Goal: Information Seeking & Learning: Learn about a topic

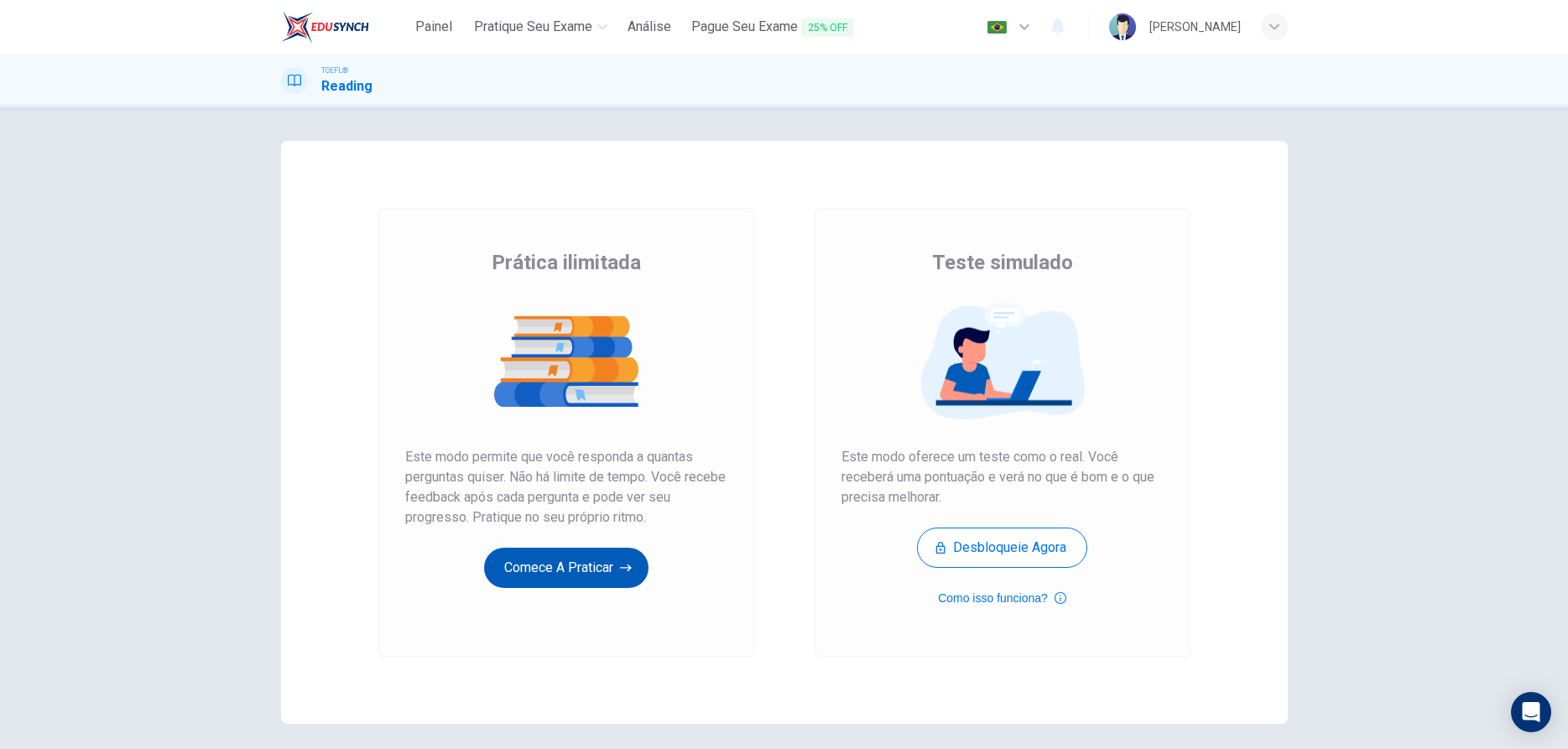
click at [579, 575] on button "Comece a praticar" at bounding box center [566, 568] width 164 height 40
click at [589, 576] on button "Comece a praticar" at bounding box center [566, 568] width 164 height 40
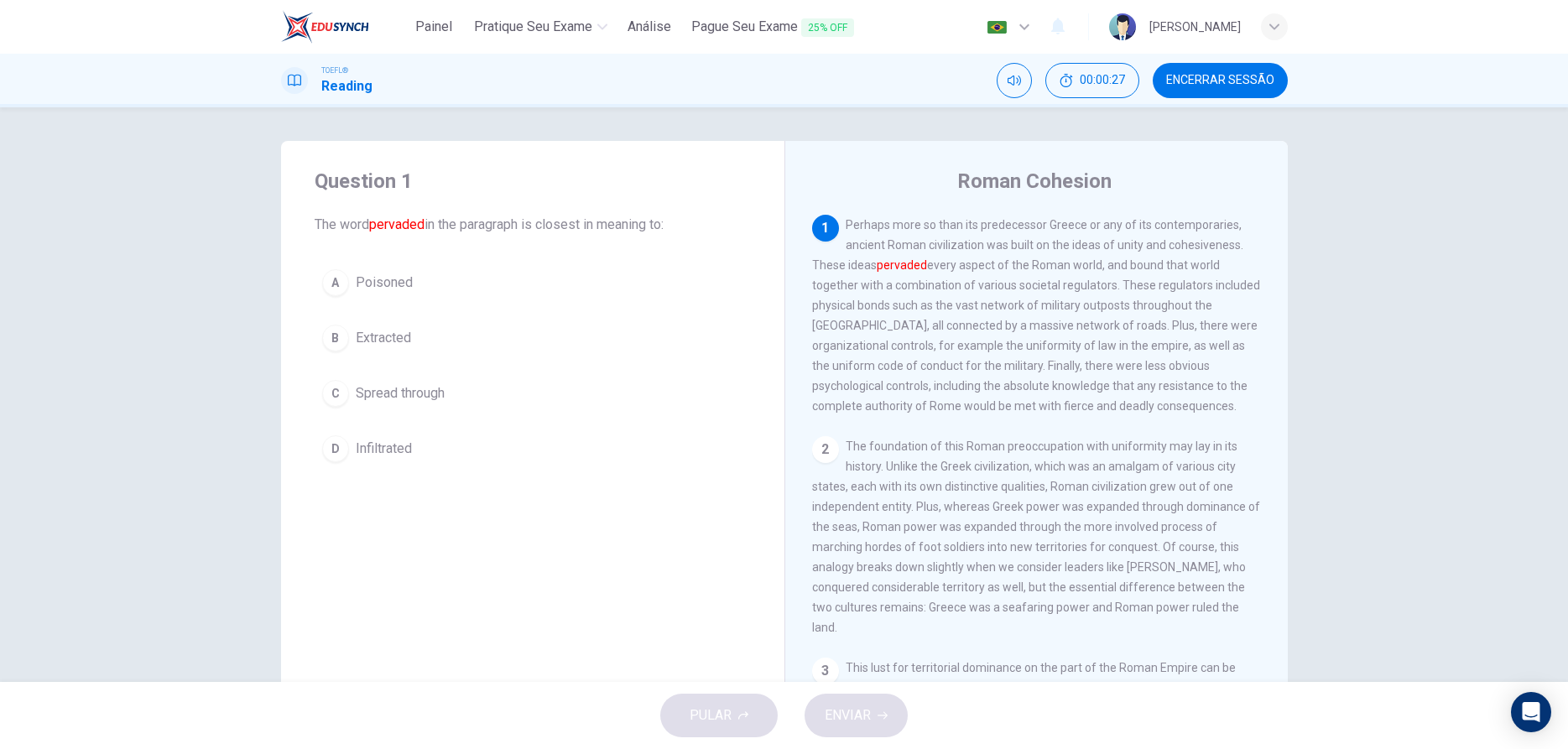
click at [335, 386] on div "C" at bounding box center [335, 393] width 27 height 27
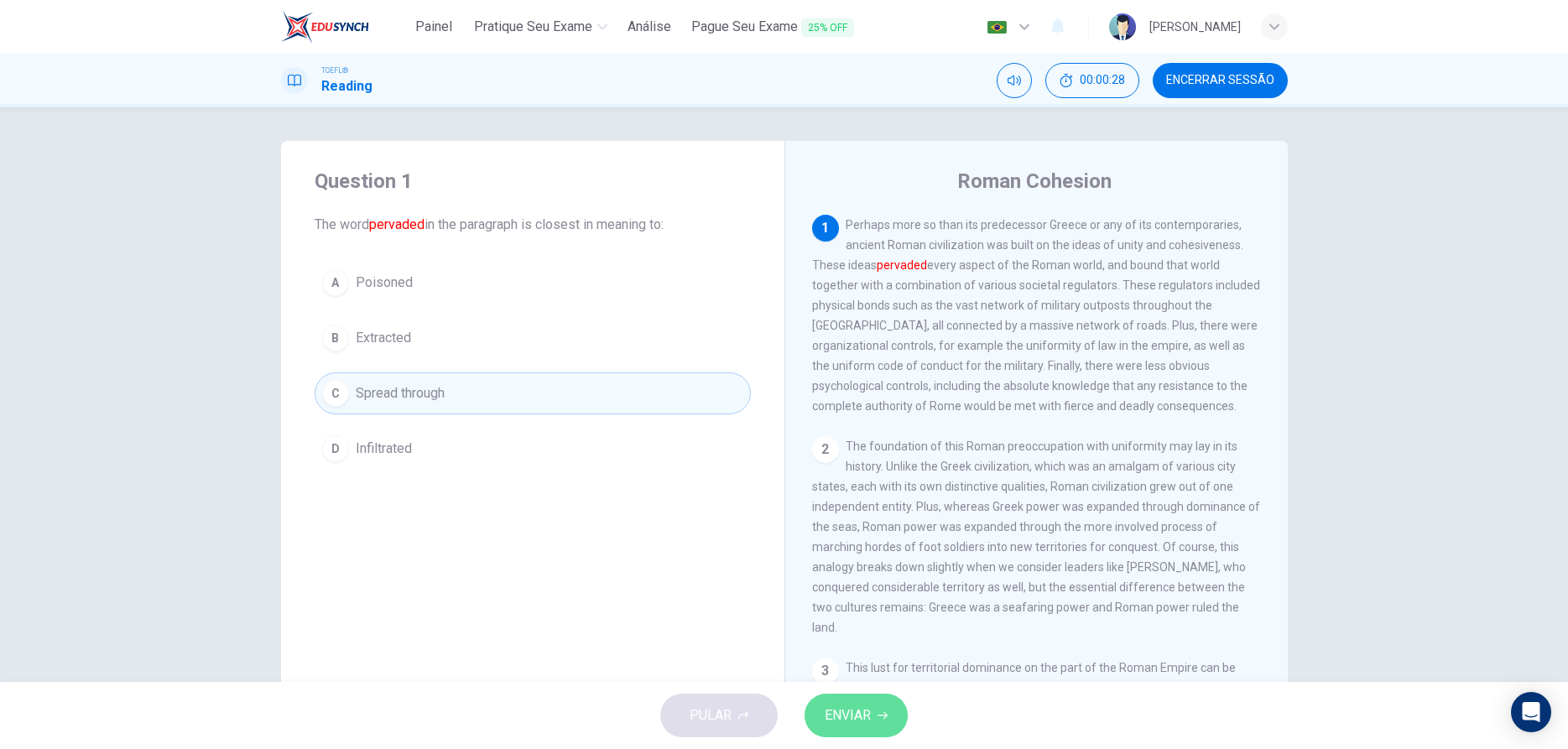
click at [863, 704] on span "ENVIAR" at bounding box center [847, 716] width 46 height 24
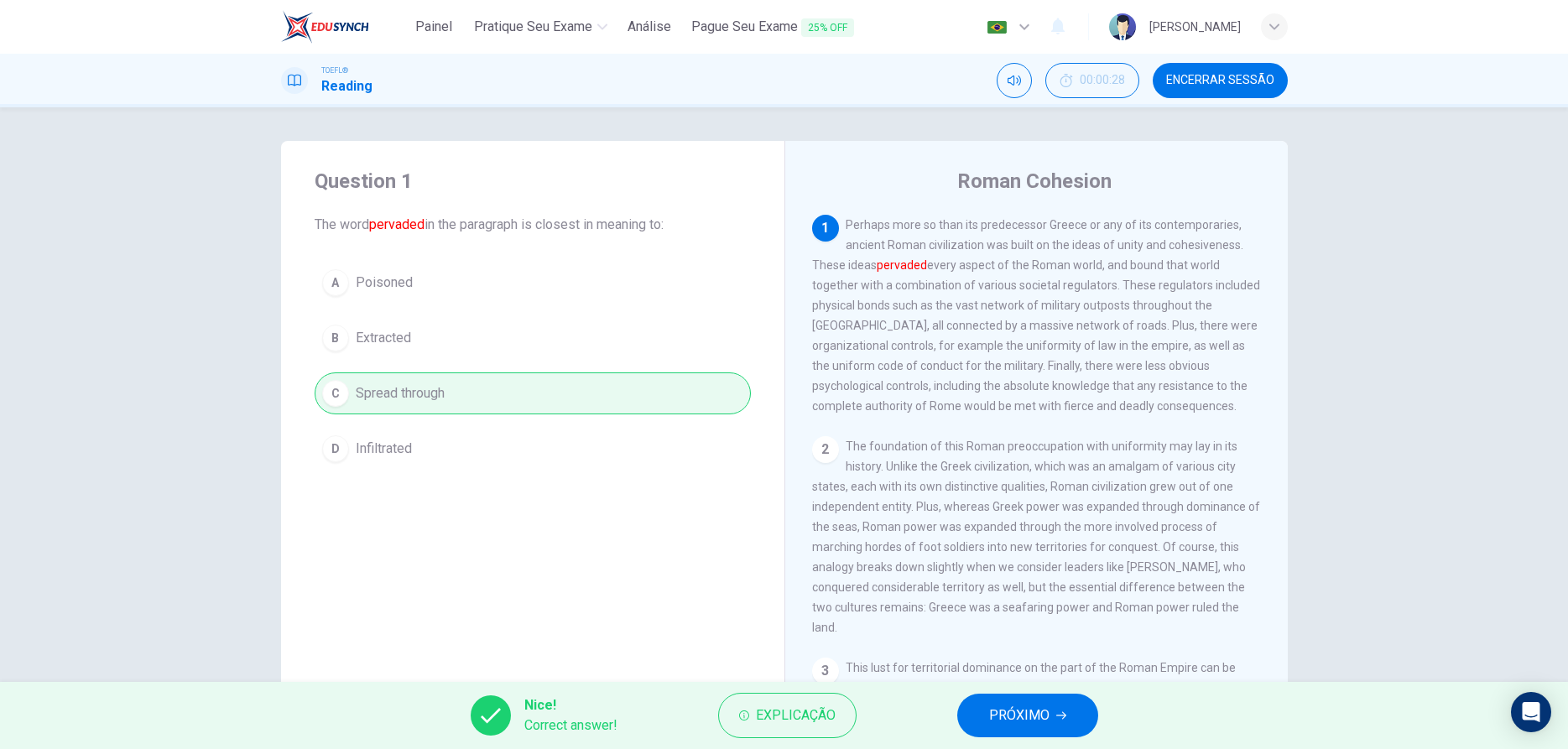
click at [980, 718] on button "PRÓXIMO" at bounding box center [1028, 716] width 141 height 43
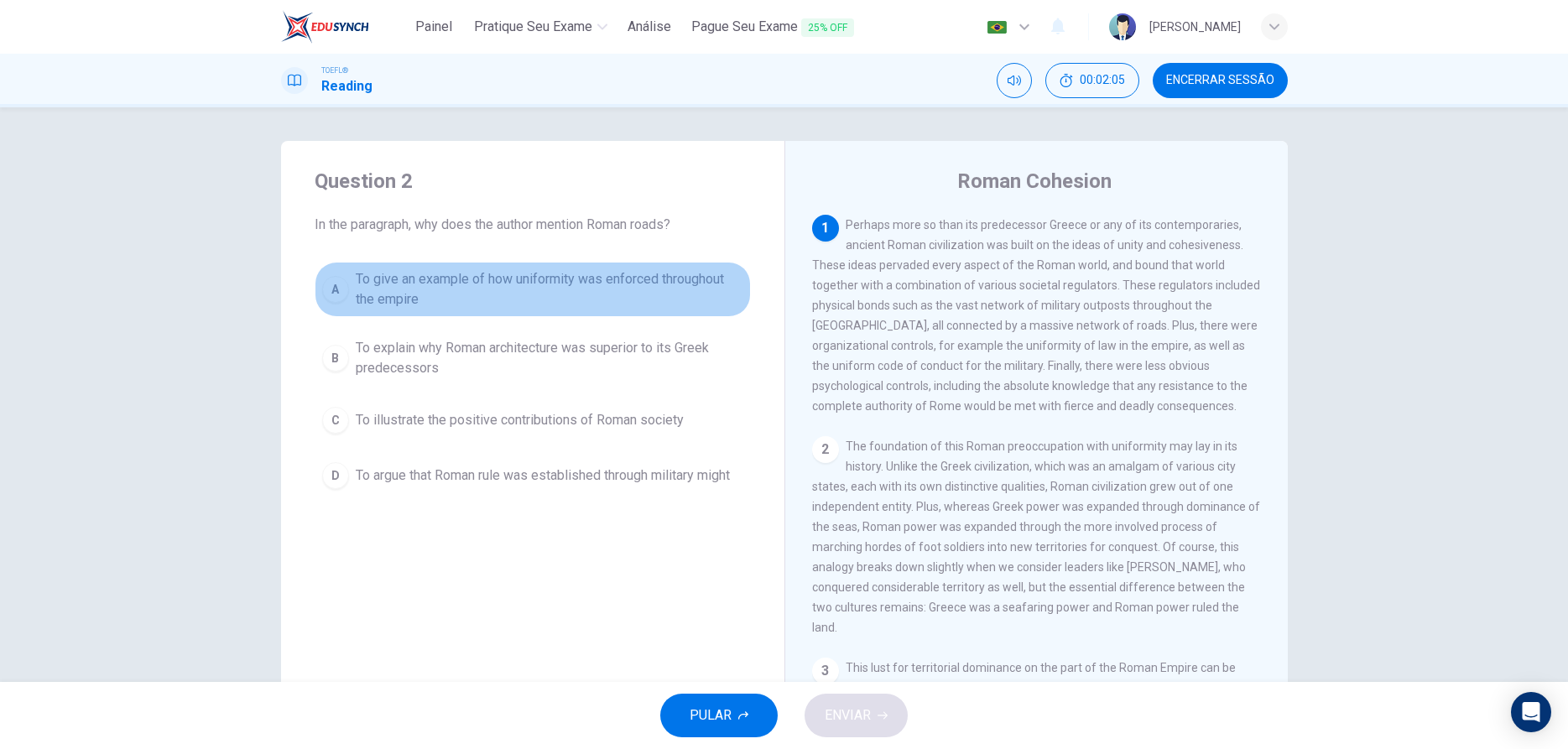
click at [334, 296] on div "A" at bounding box center [335, 288] width 27 height 27
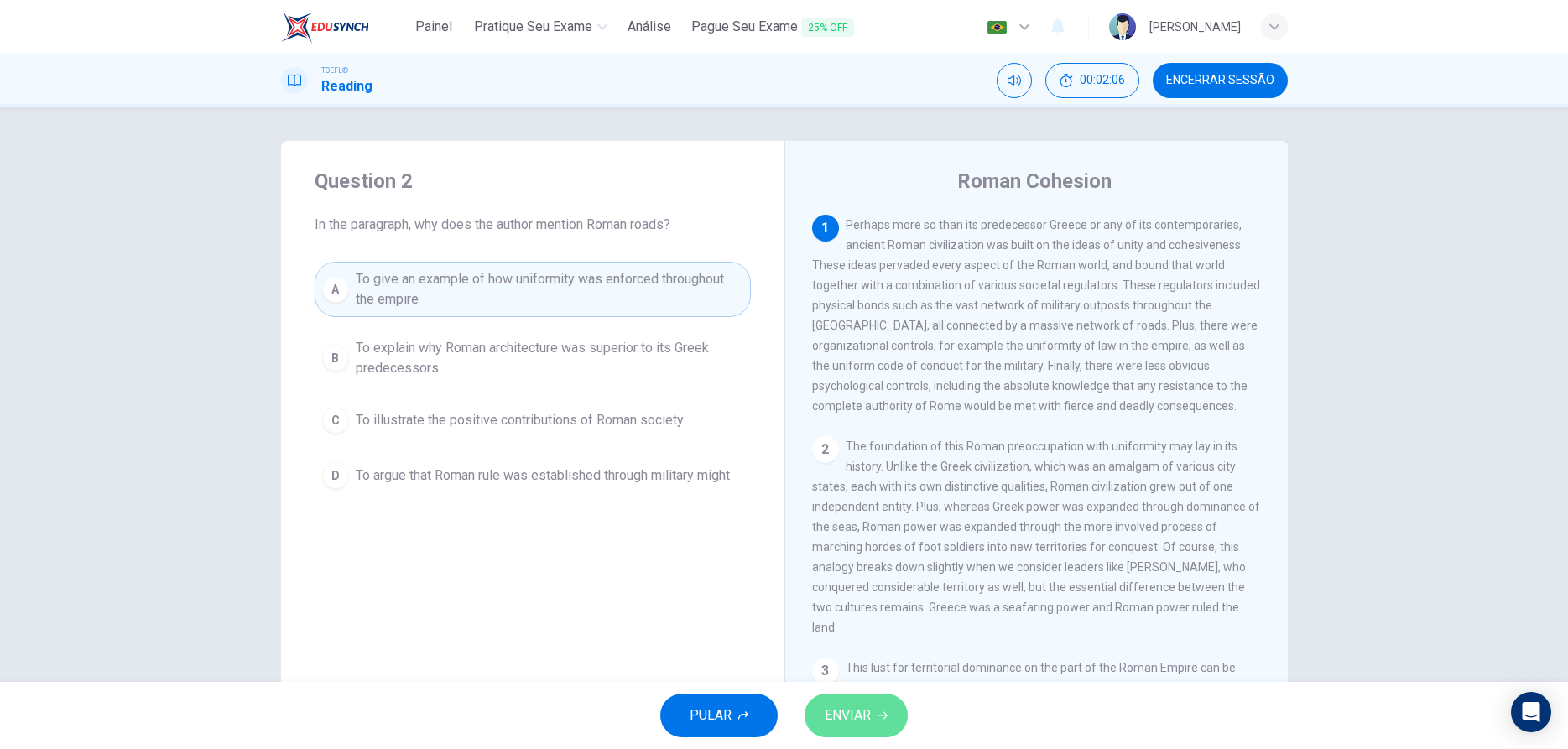
click at [827, 716] on span "ENVIAR" at bounding box center [847, 716] width 46 height 24
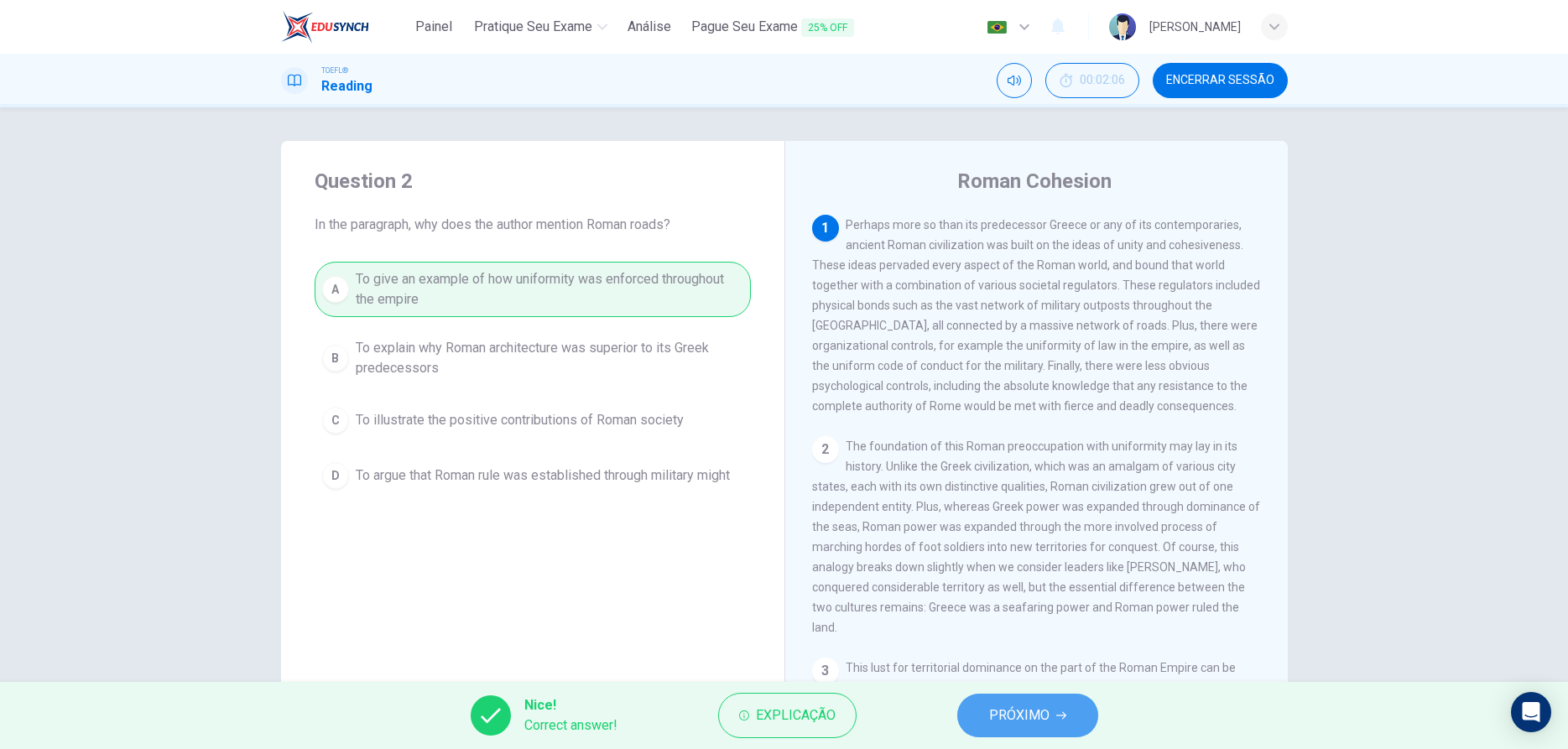
click at [1002, 723] on span "PRÓXIMO" at bounding box center [1019, 716] width 60 height 24
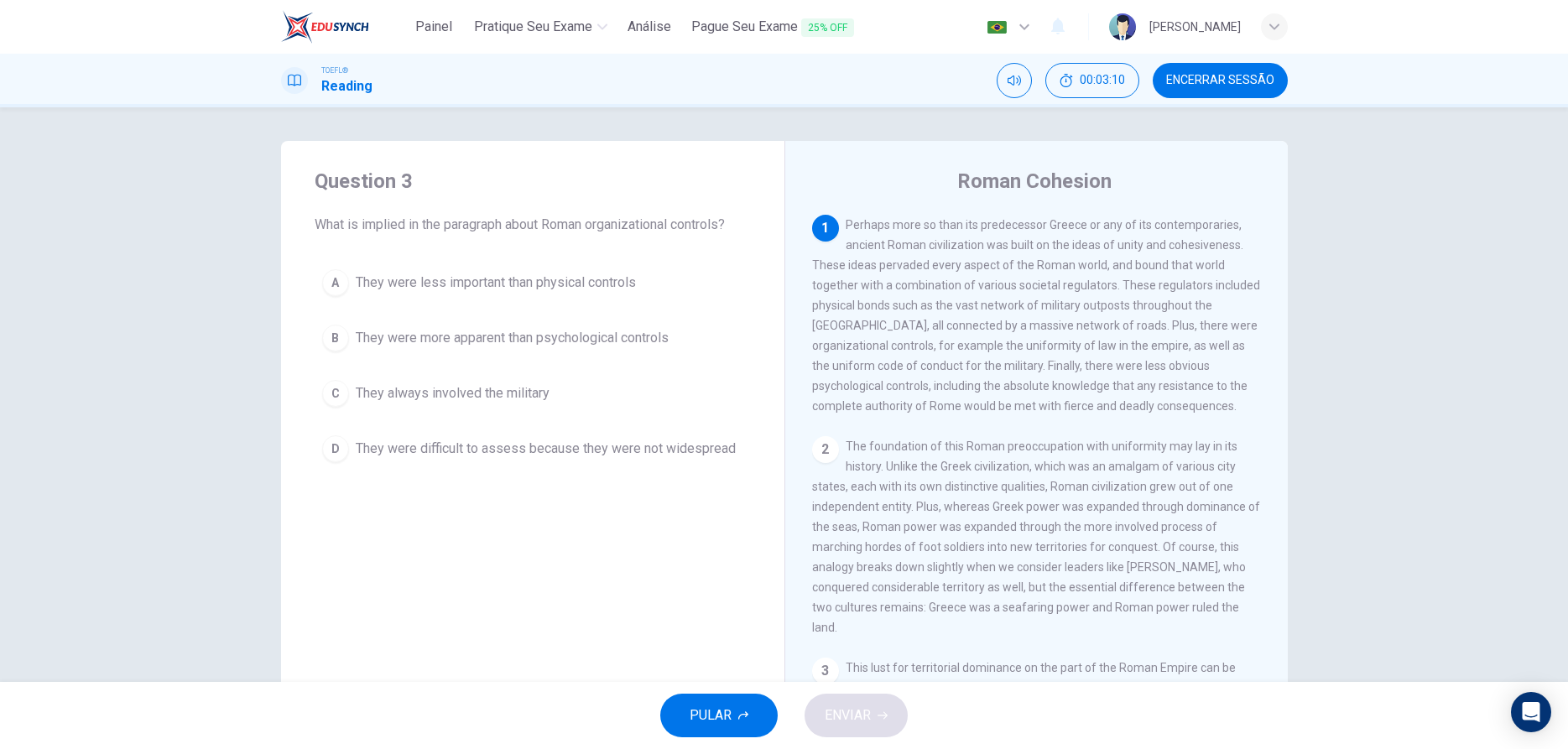
click at [333, 281] on div "A" at bounding box center [335, 282] width 27 height 27
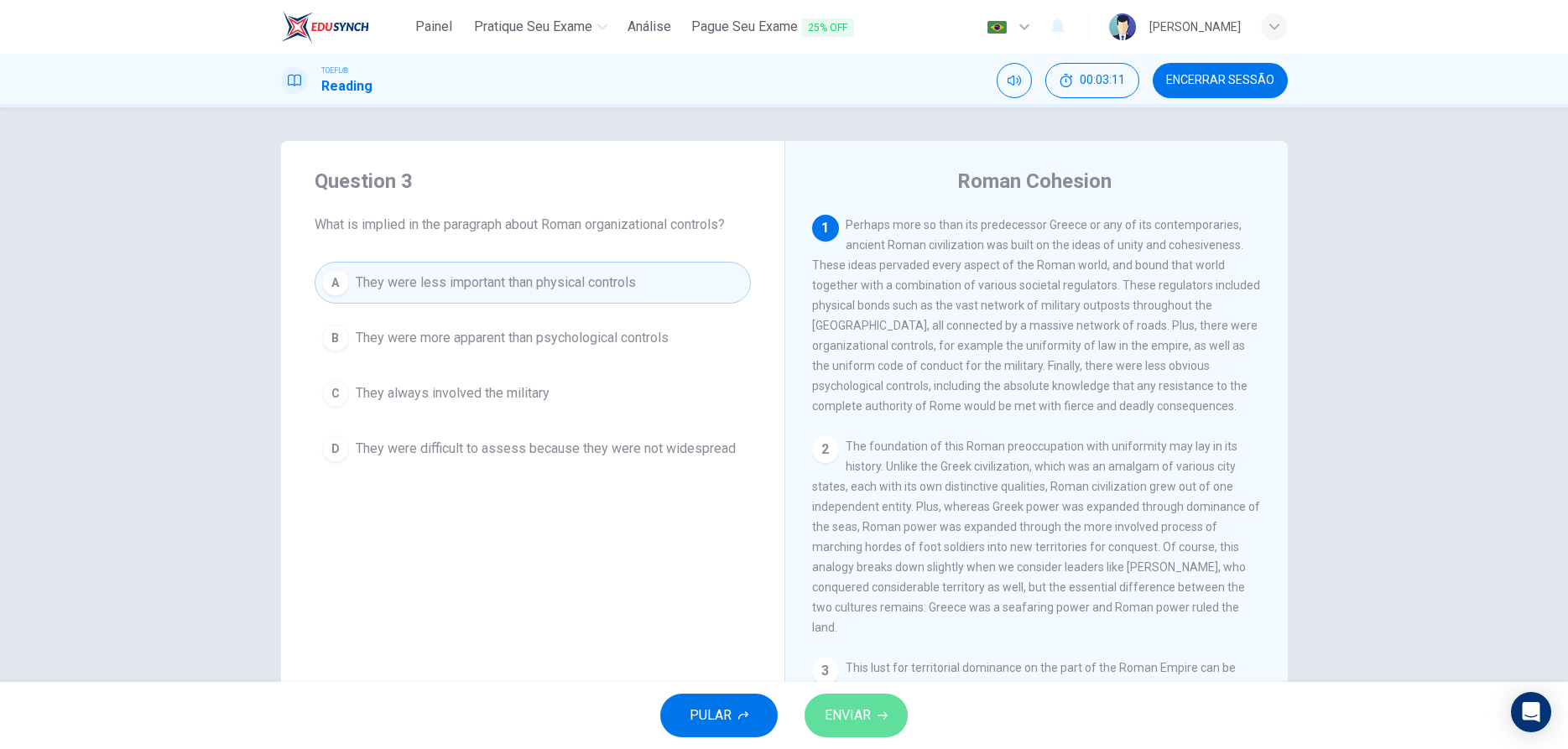
click at [815, 719] on button "ENVIAR" at bounding box center [855, 716] width 103 height 43
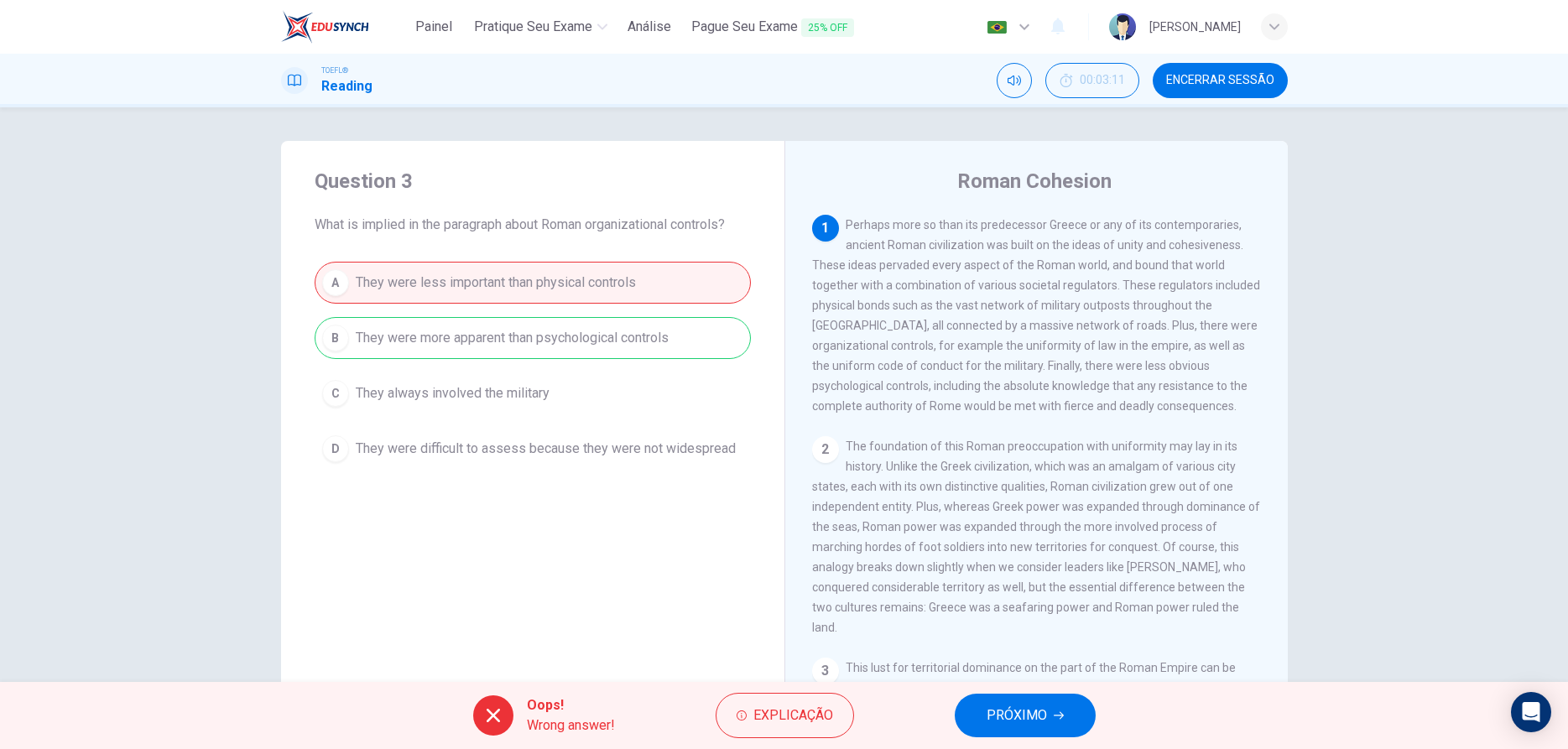
click at [1060, 727] on button "PRÓXIMO" at bounding box center [1025, 716] width 141 height 43
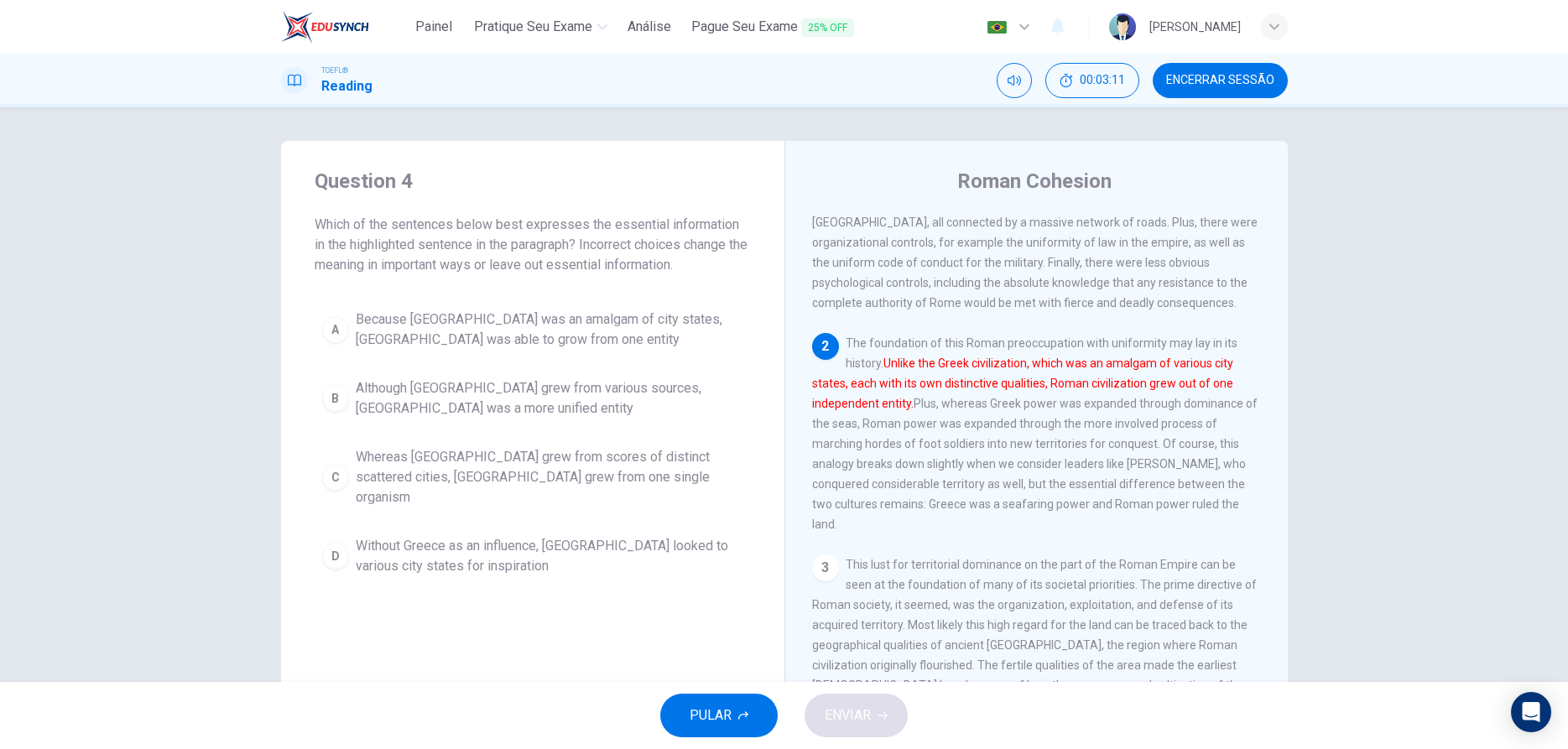
scroll to position [104, 0]
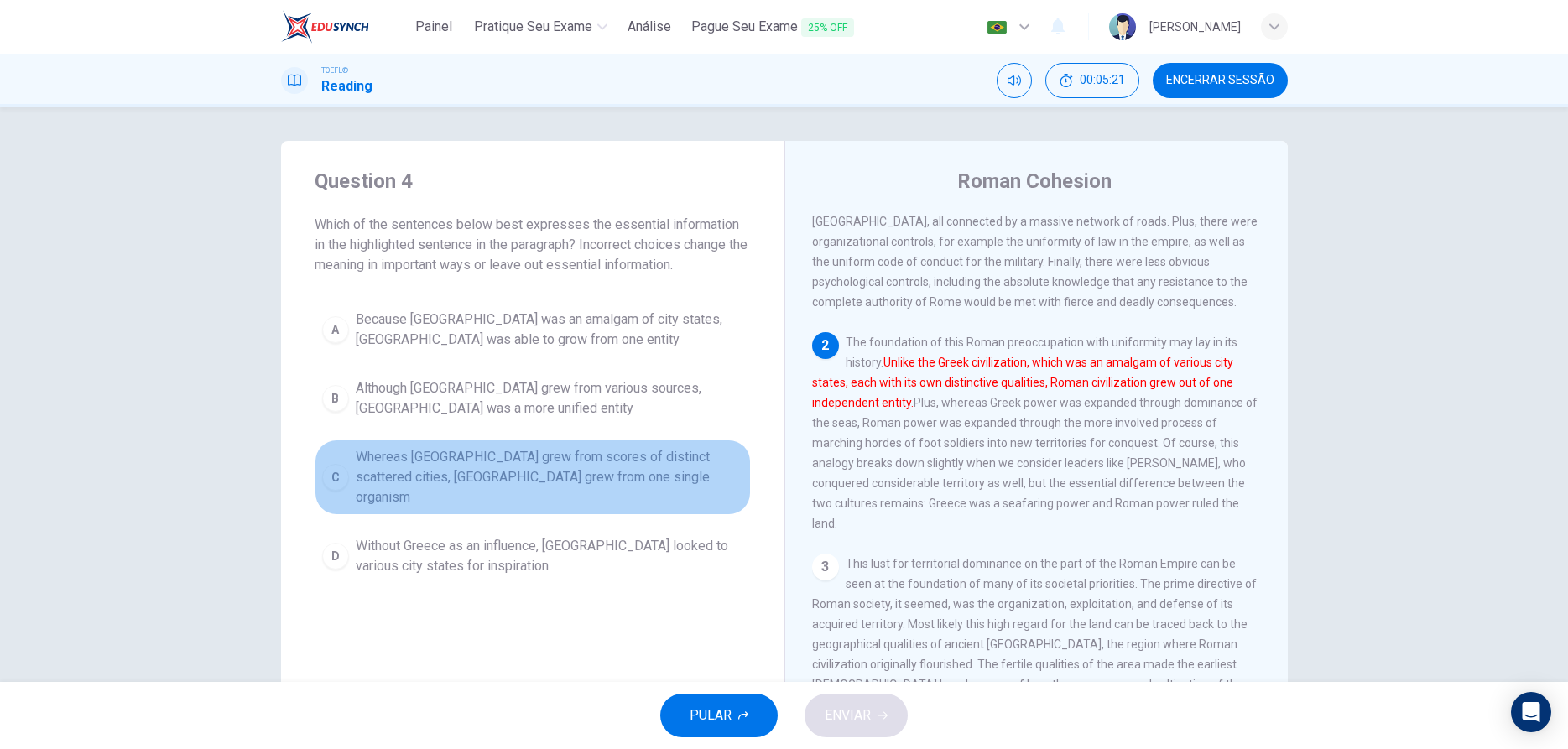
click at [325, 464] on div "C" at bounding box center [335, 476] width 27 height 27
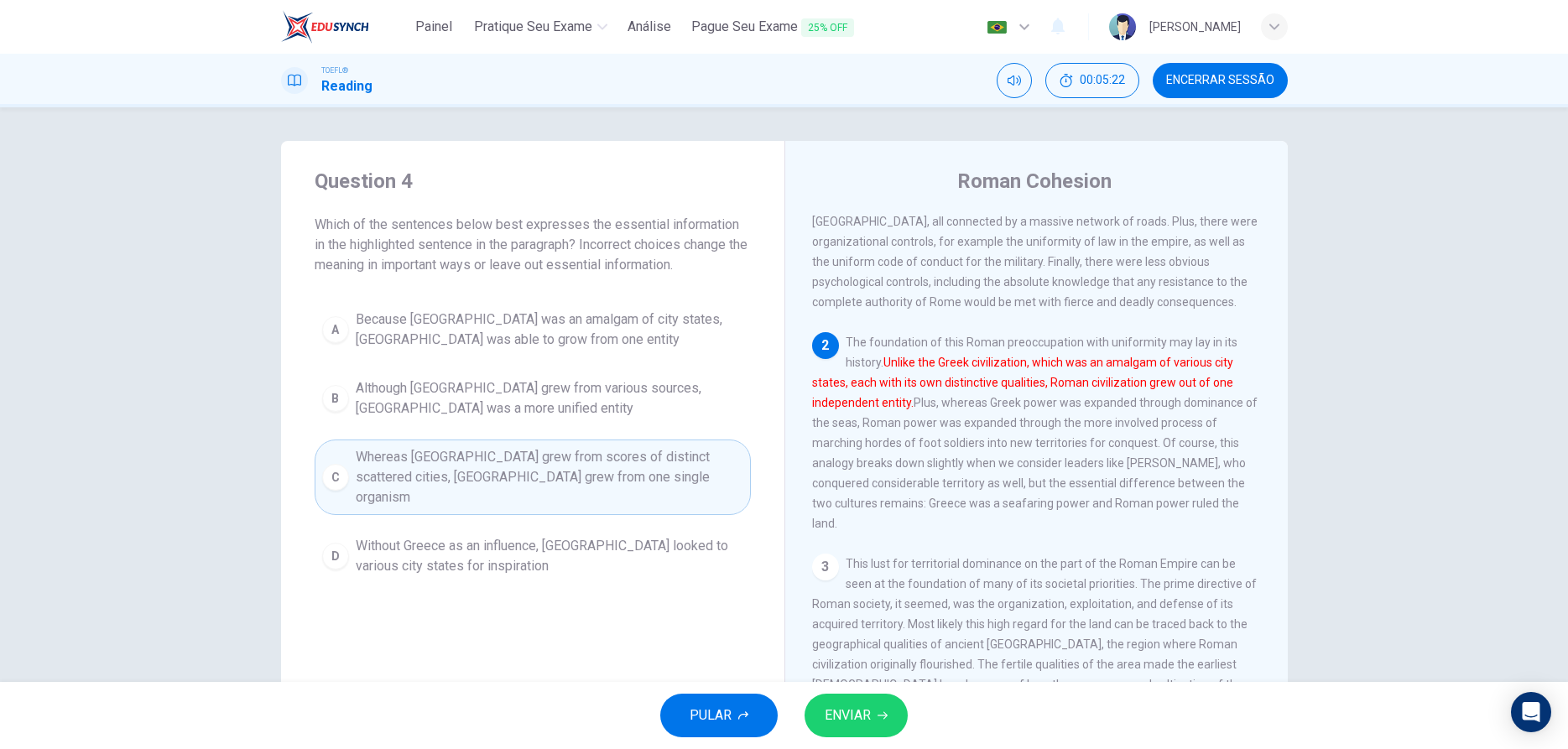
click at [837, 718] on span "ENVIAR" at bounding box center [847, 716] width 46 height 24
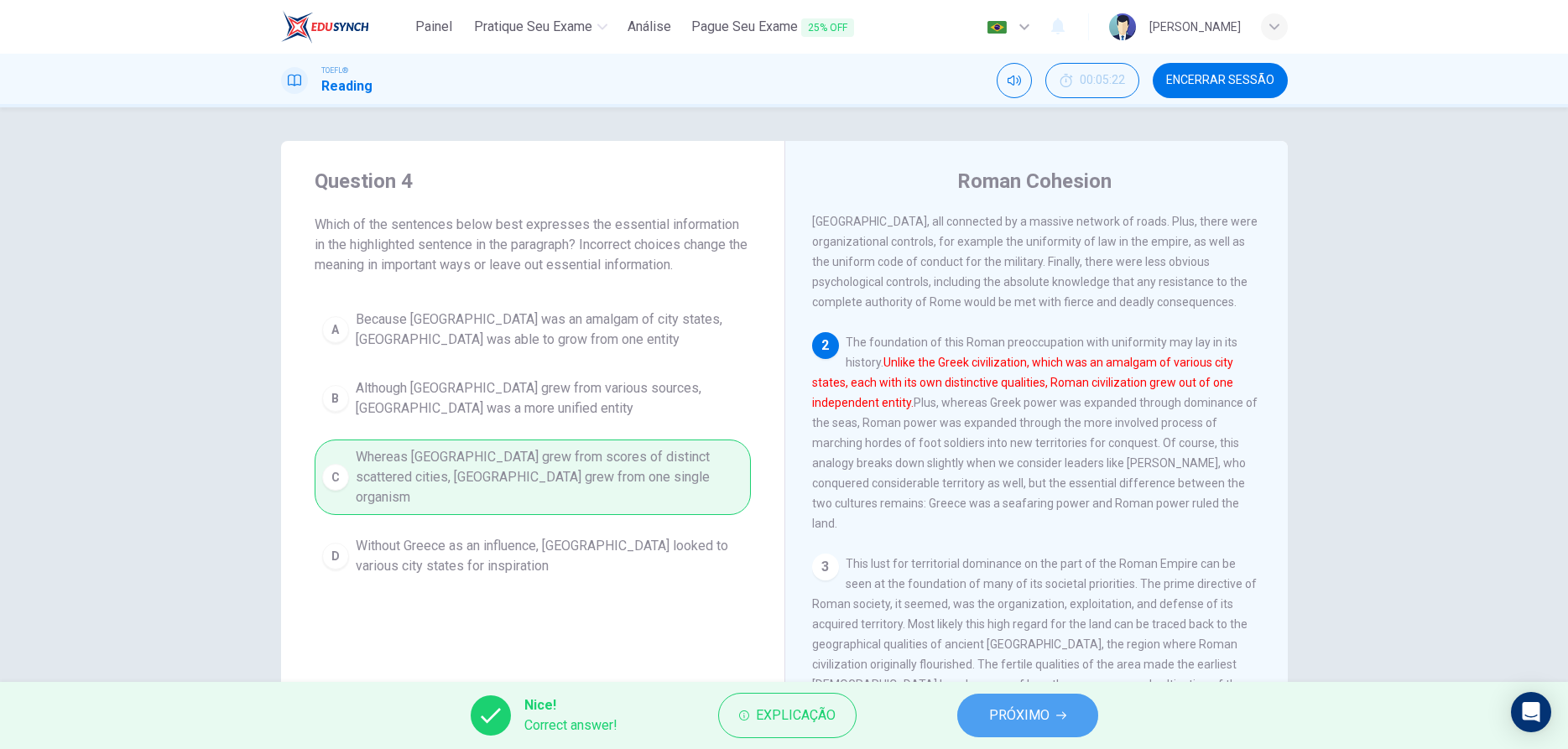
click at [991, 712] on span "PRÓXIMO" at bounding box center [1019, 716] width 60 height 24
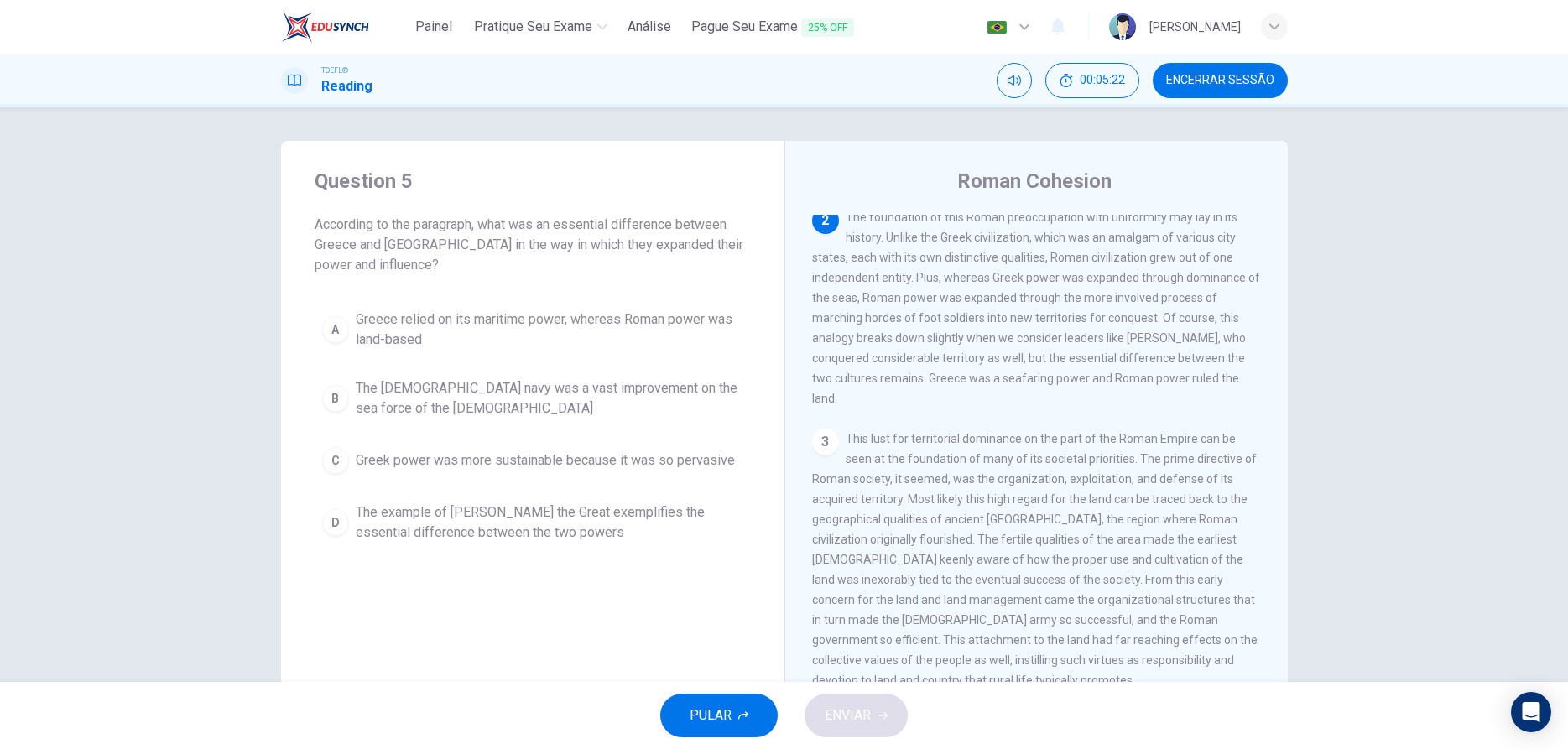
scroll to position [230, 0]
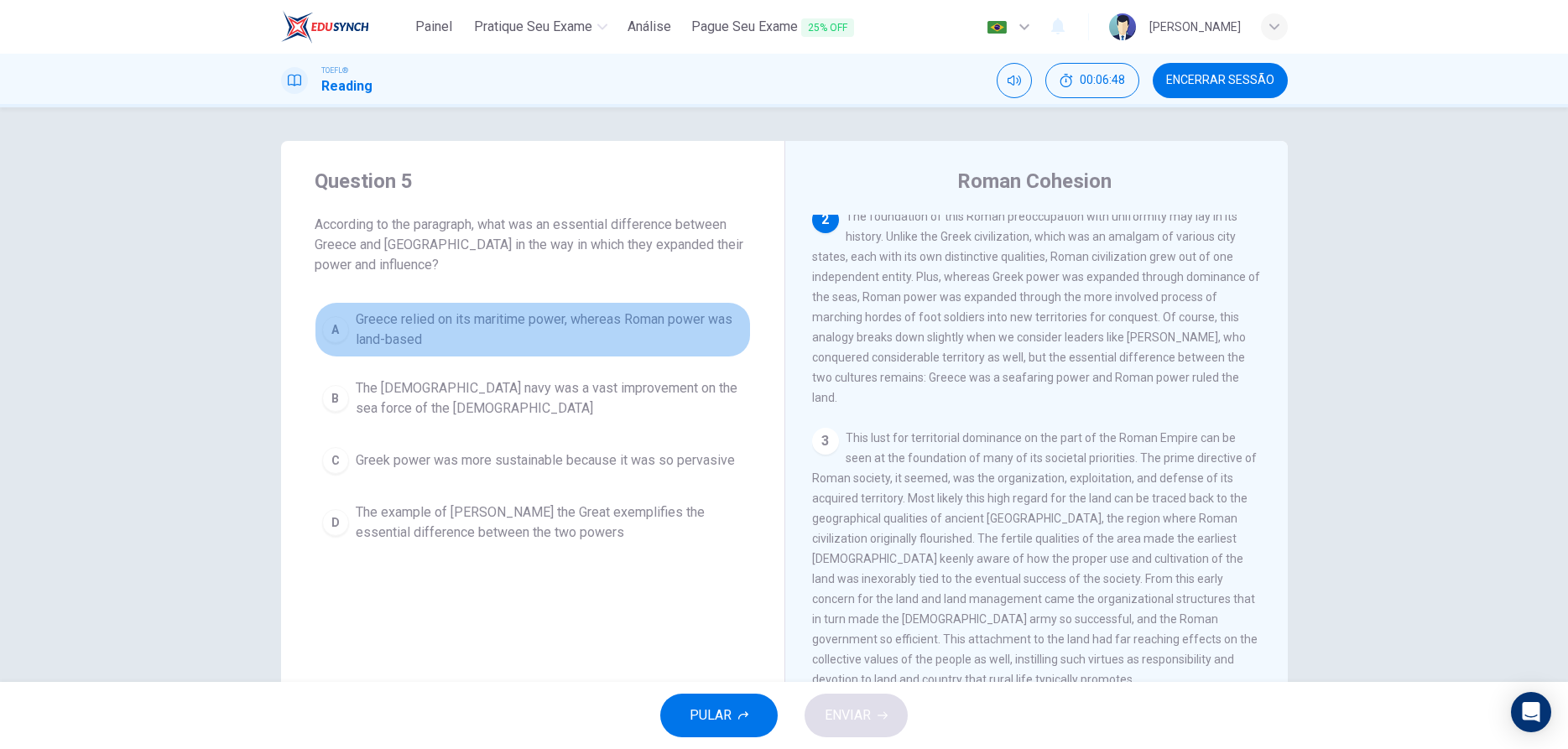
click at [354, 335] on button "A Greece relied on its maritime power, whereas Roman power was land-based" at bounding box center [533, 330] width 436 height 55
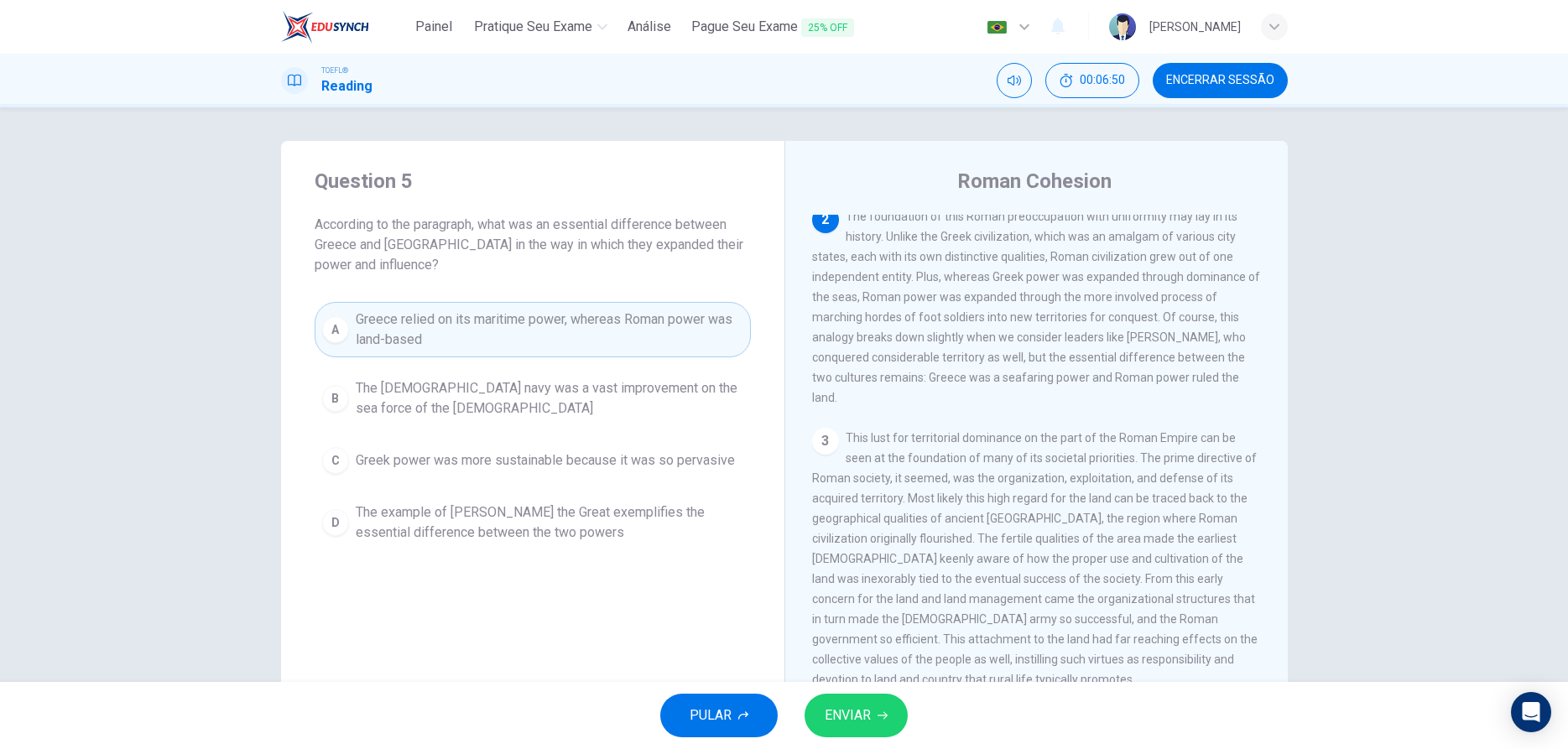
click at [864, 714] on span "ENVIAR" at bounding box center [847, 716] width 46 height 24
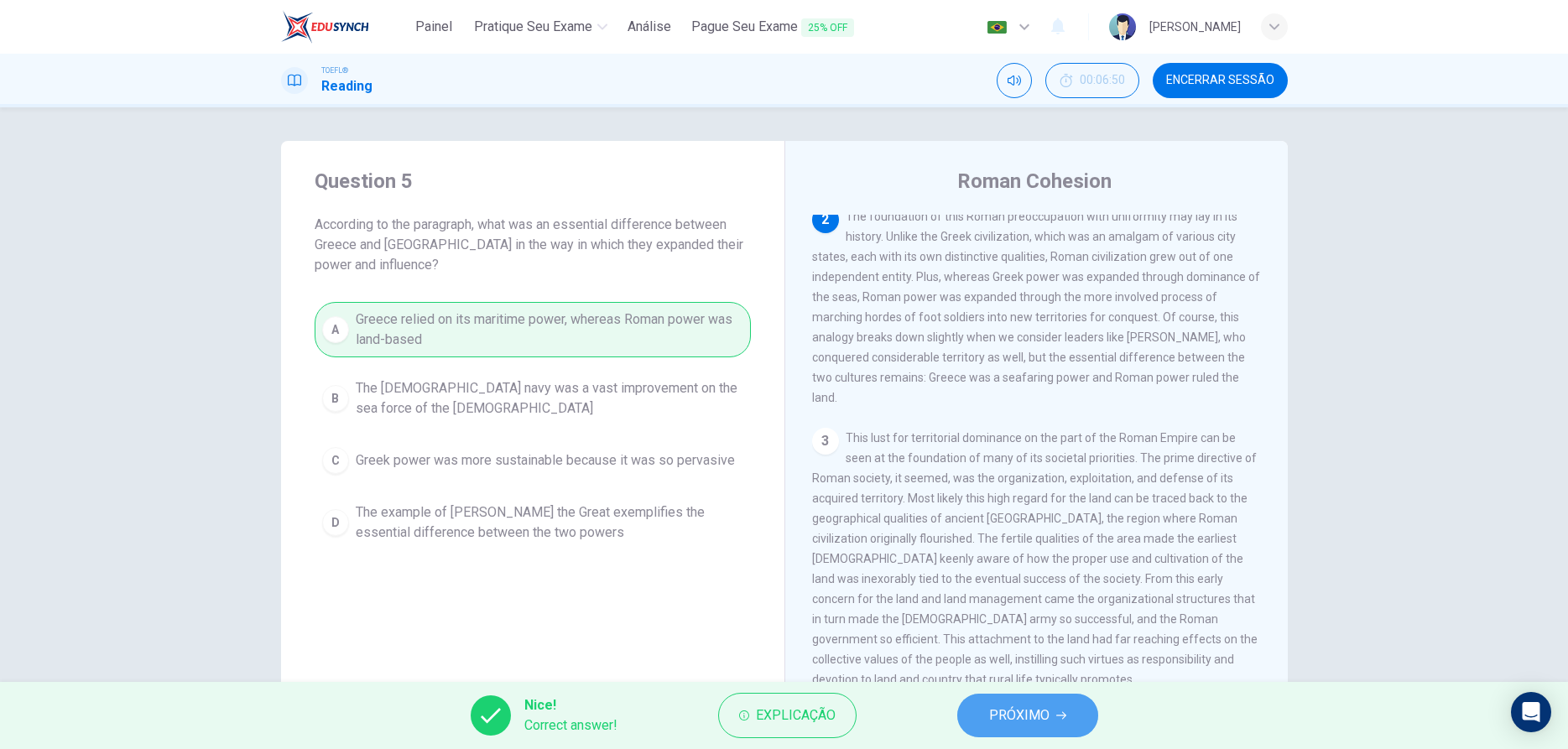
click at [1052, 717] on button "PRÓXIMO" at bounding box center [1028, 716] width 141 height 43
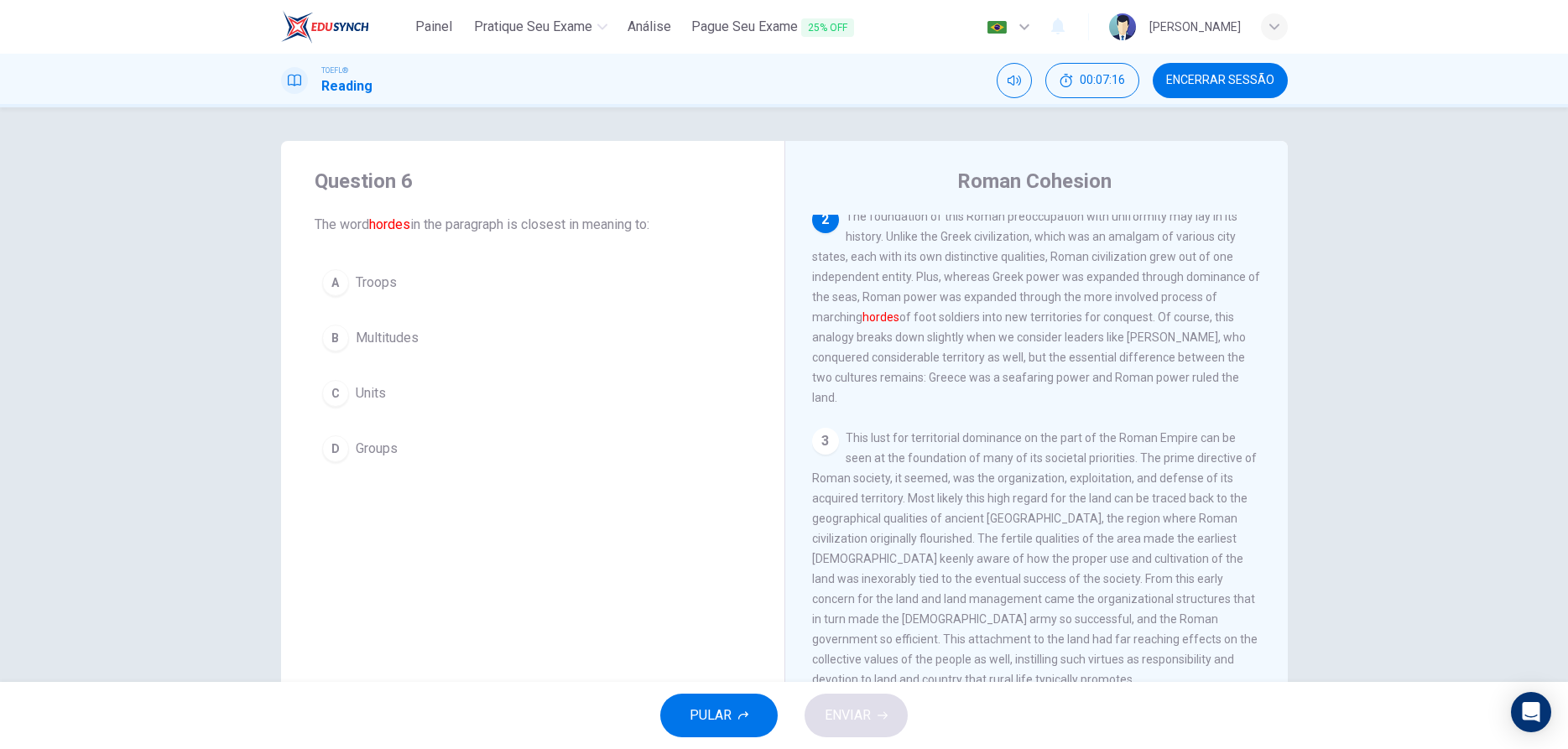
click at [347, 298] on button "A Troops" at bounding box center [533, 282] width 436 height 42
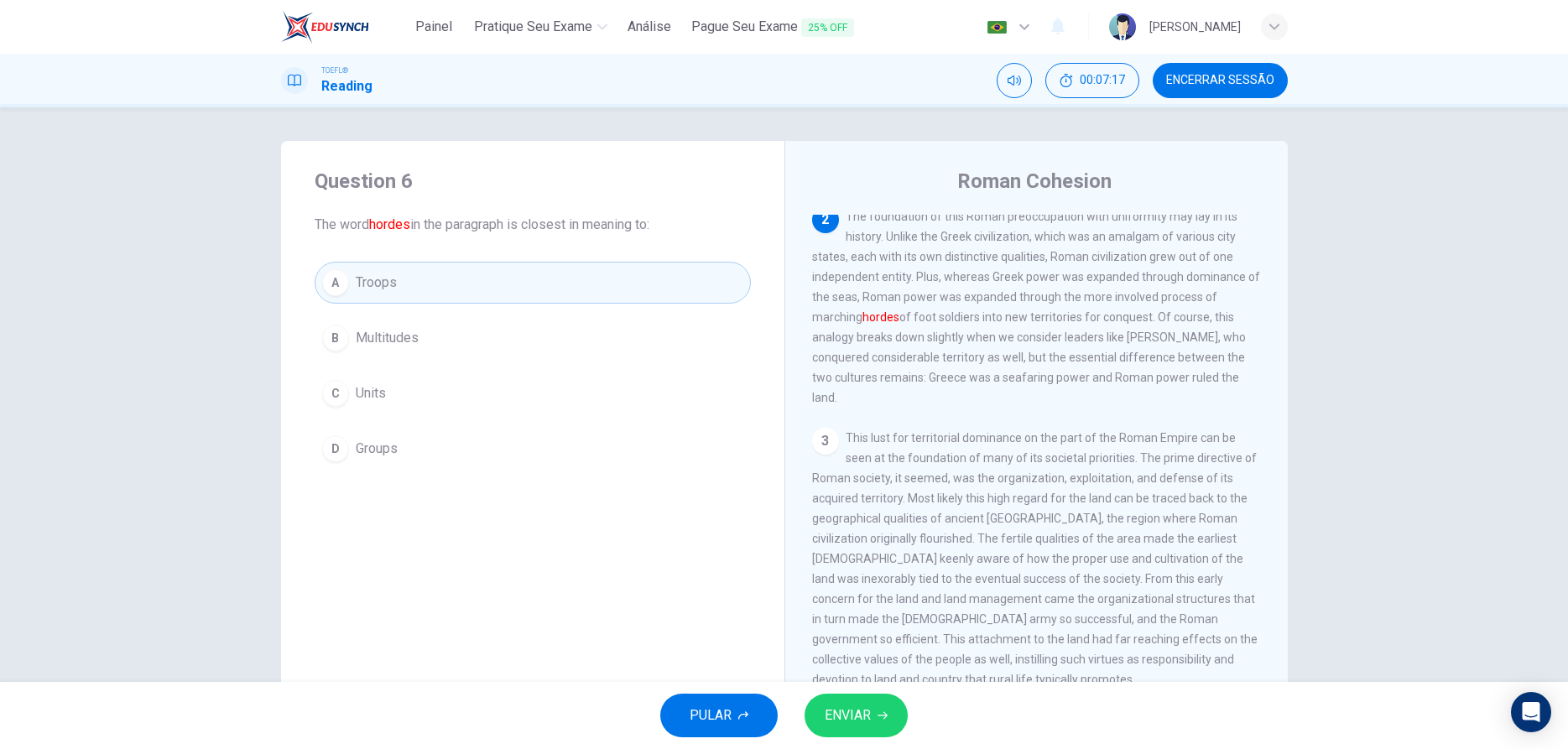
click at [851, 724] on span "ENVIAR" at bounding box center [847, 716] width 46 height 24
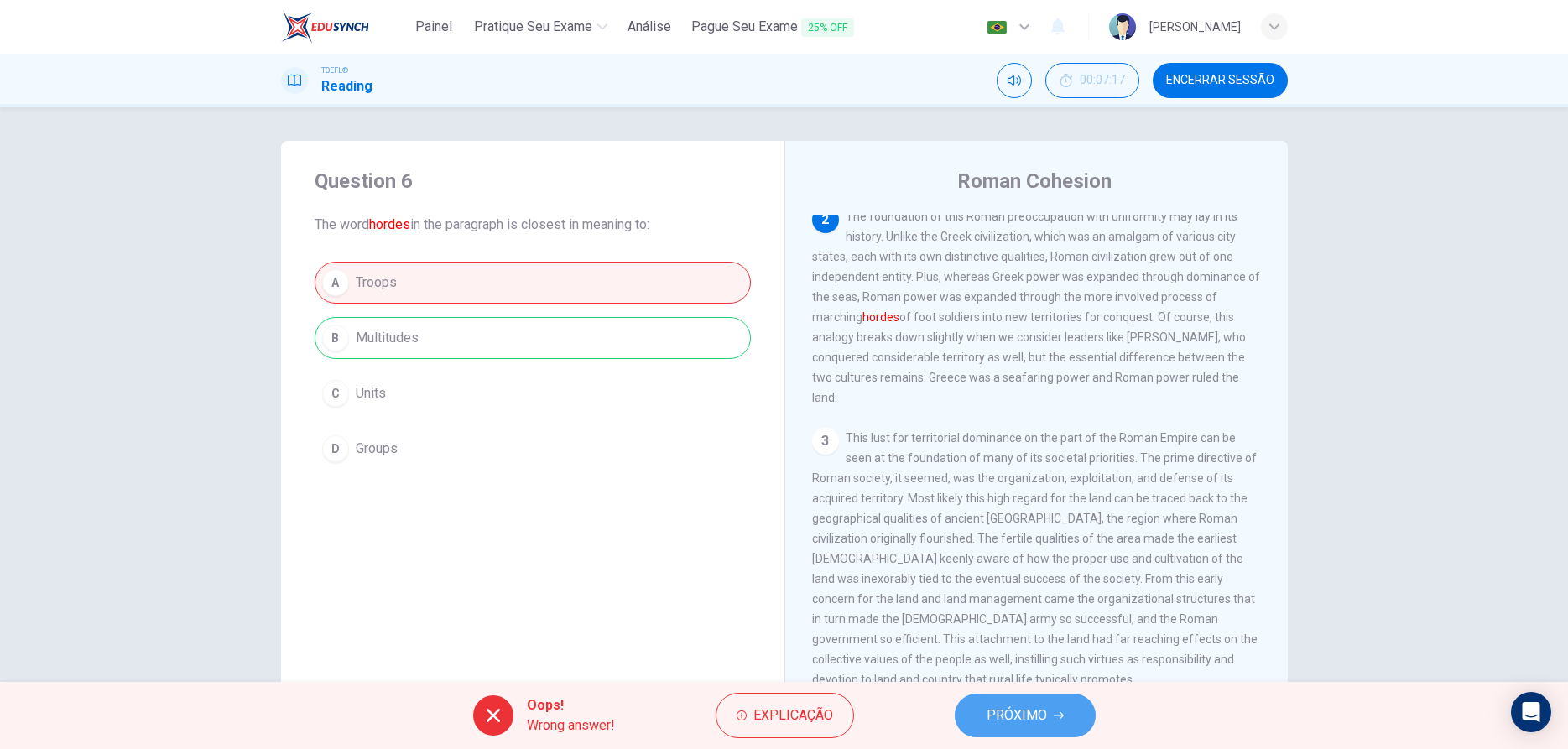
click at [1017, 716] on span "PRÓXIMO" at bounding box center [1016, 716] width 60 height 24
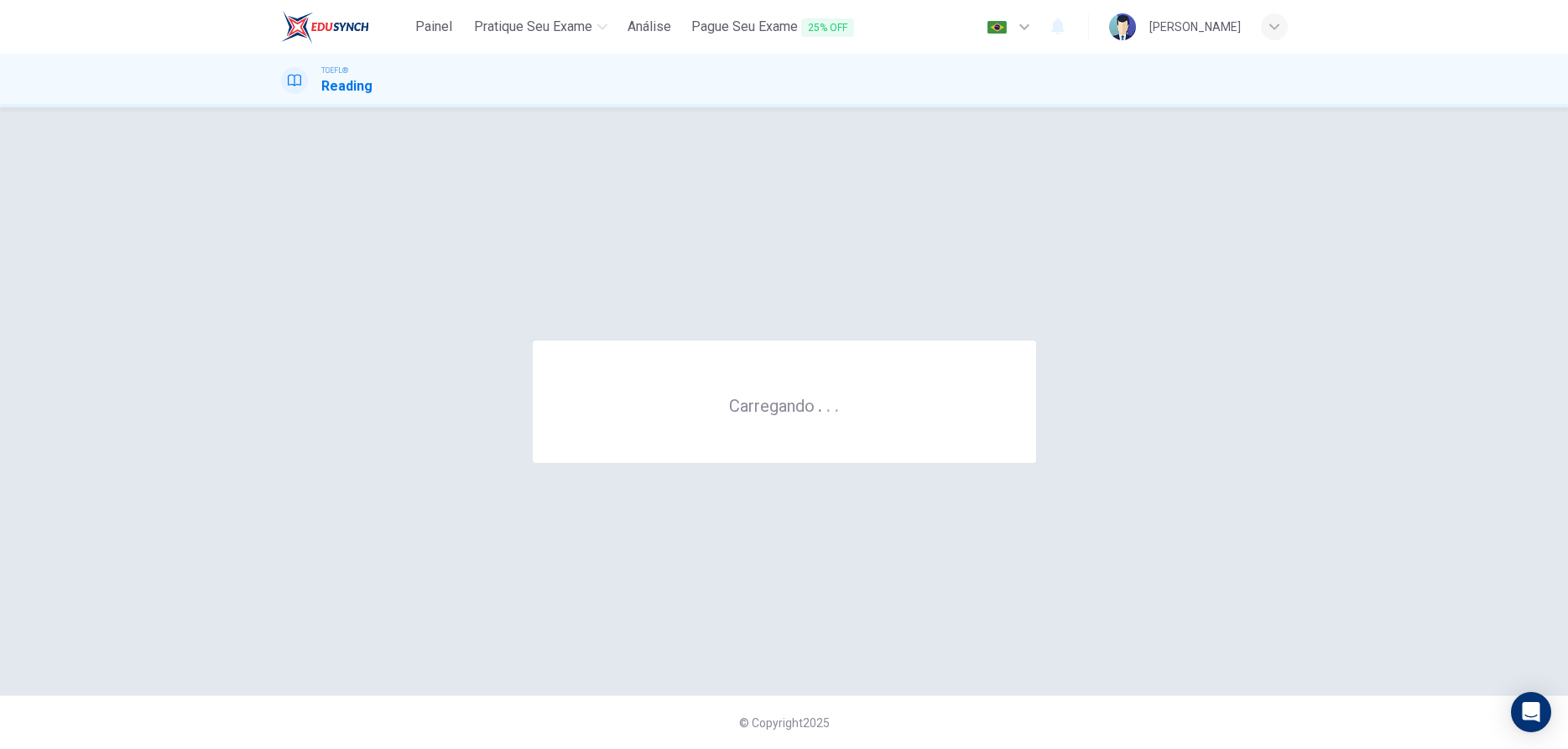
scroll to position [0, 0]
